Goal: Transaction & Acquisition: Purchase product/service

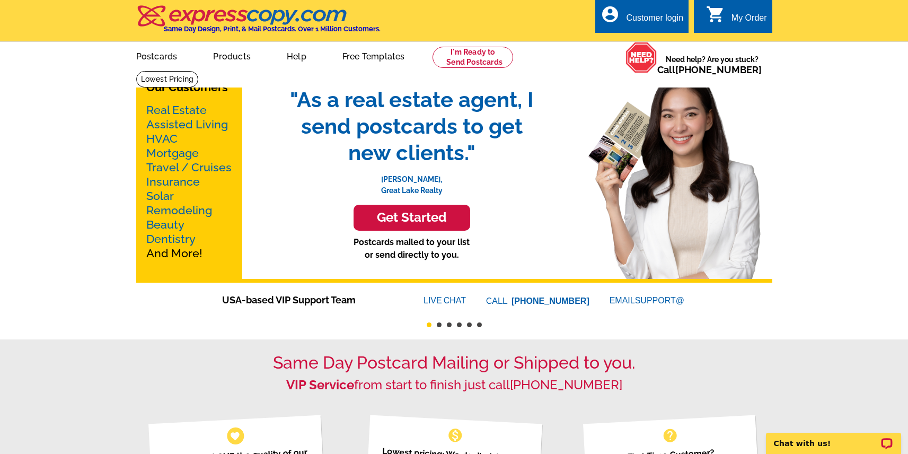
click at [422, 220] on h3 "Get Started" at bounding box center [412, 217] width 90 height 15
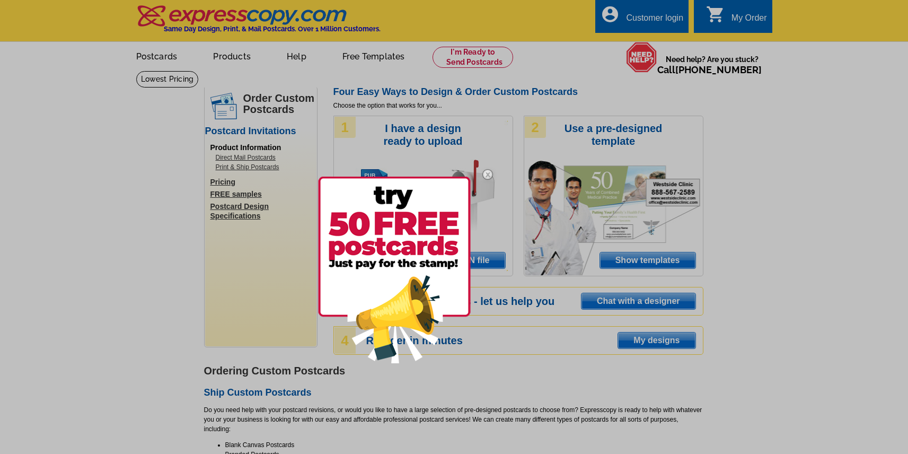
click at [484, 173] on img at bounding box center [487, 174] width 31 height 31
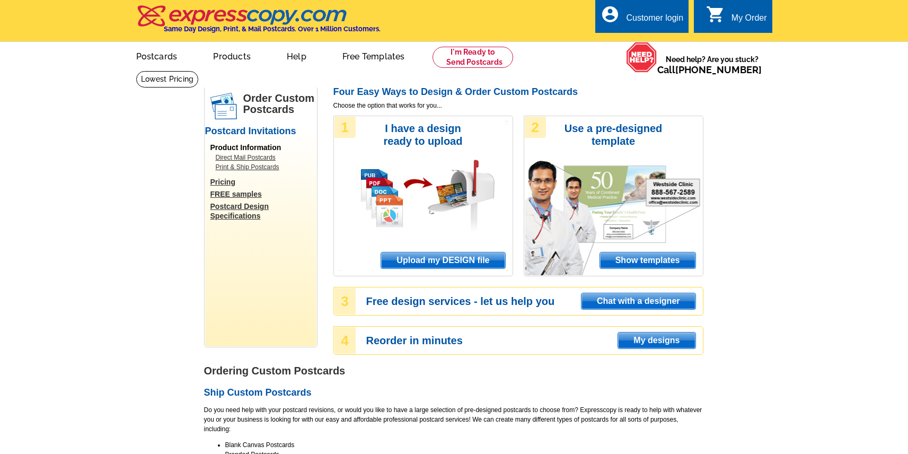
click at [418, 254] on span "Upload my DESIGN file" at bounding box center [442, 260] width 123 height 16
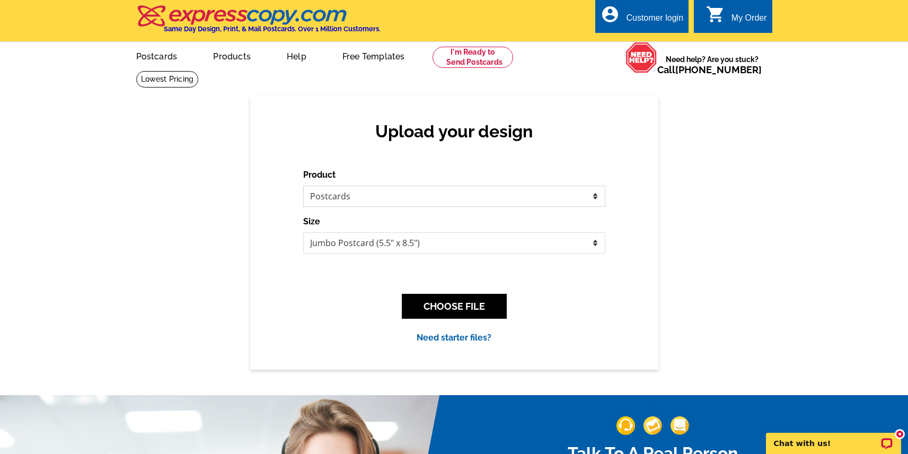
click option "Postcards" at bounding box center [0, 0] width 0 height 0
click at [832, 184] on div "Upload your design Product Please select the type of file... Postcards Business…" at bounding box center [454, 232] width 908 height 273
